Goal: Transaction & Acquisition: Book appointment/travel/reservation

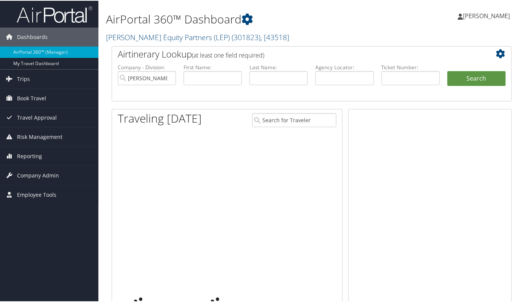
click at [29, 97] on span "Book Travel" at bounding box center [31, 97] width 29 height 19
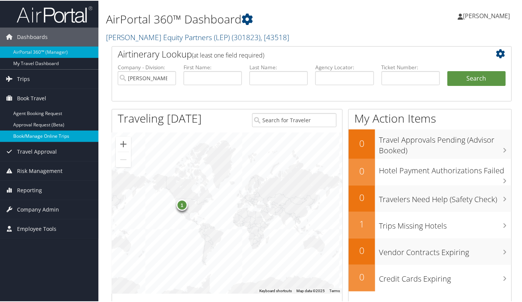
click at [40, 135] on link "Book/Manage Online Trips" at bounding box center [49, 135] width 98 height 11
